Goal: Information Seeking & Learning: Check status

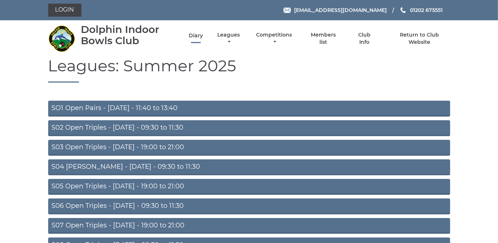
click at [195, 35] on link "Diary" at bounding box center [196, 35] width 14 height 7
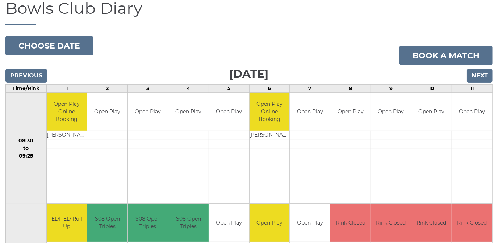
scroll to position [33, 0]
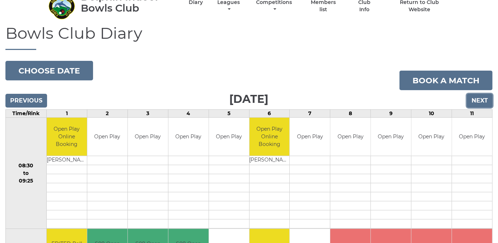
click at [477, 100] on input "Next" at bounding box center [480, 101] width 26 height 14
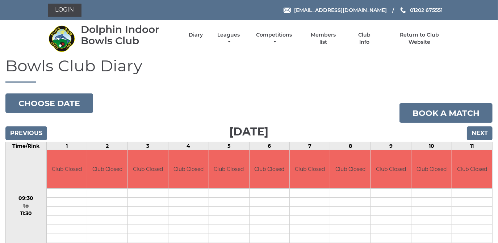
click at [477, 100] on div "Bowls Club Diary 2025-08-23 Choose date Book a match Saturday 23rd August 2025 …" at bounding box center [249, 215] width 498 height 316
click at [480, 131] on input "Next" at bounding box center [480, 133] width 26 height 14
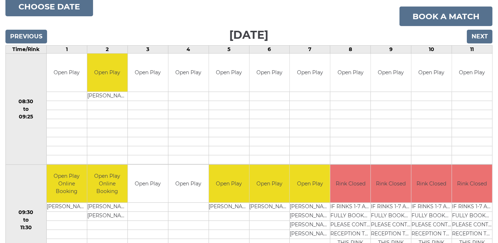
scroll to position [66, 0]
